Goal: Find specific page/section: Find specific page/section

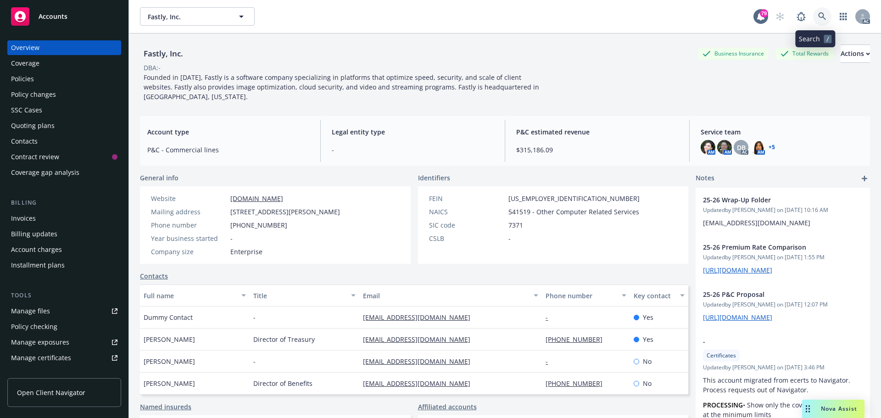
click at [818, 14] on icon at bounding box center [822, 16] width 8 height 8
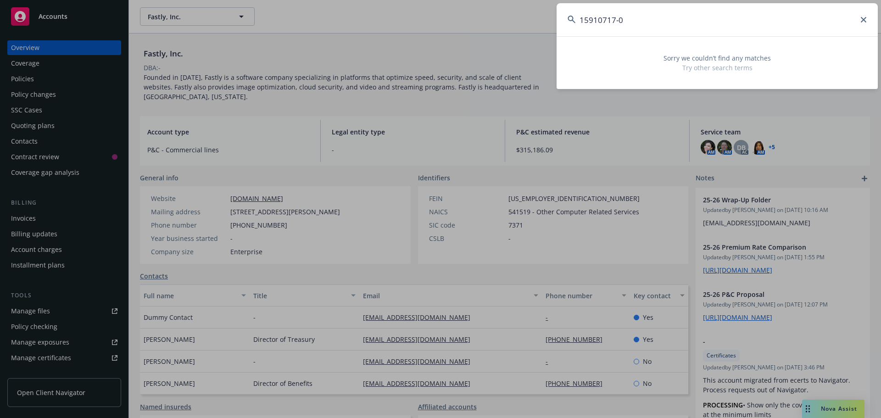
type input "15910717-02"
drag, startPoint x: 634, startPoint y: 21, endPoint x: 580, endPoint y: 22, distance: 54.1
click at [580, 22] on input "15910717-02" at bounding box center [717, 19] width 321 height 33
